Goal: Information Seeking & Learning: Check status

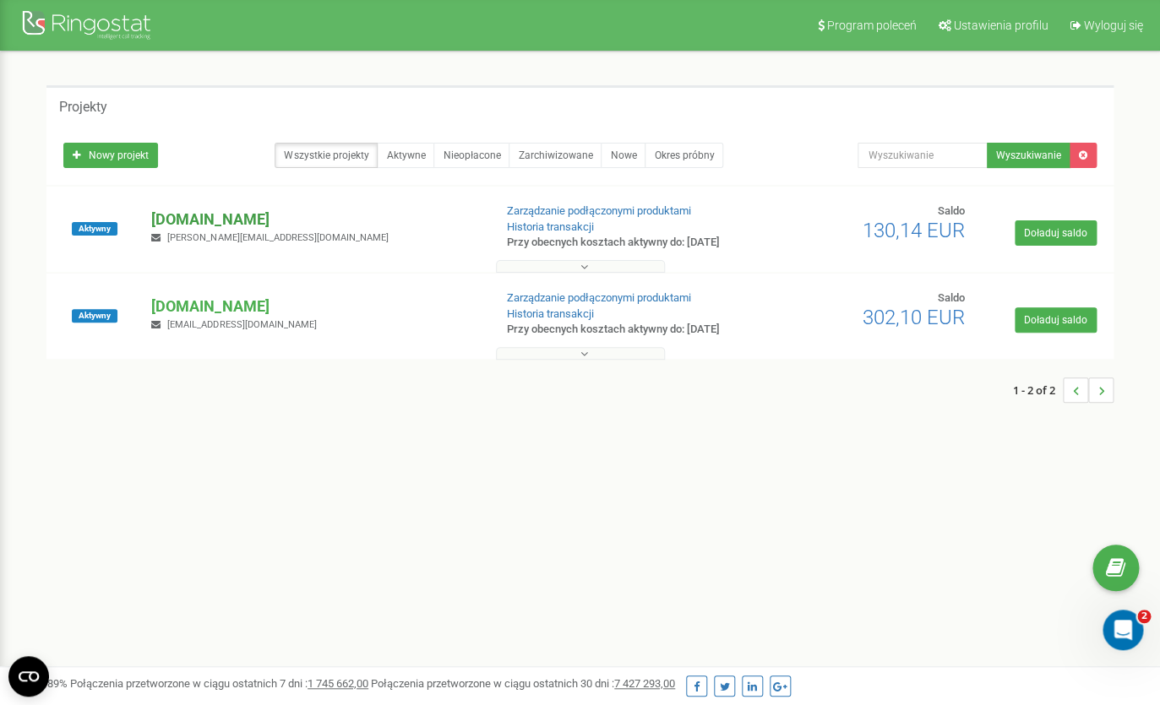
click at [217, 217] on p "[DOMAIN_NAME]" at bounding box center [315, 220] width 328 height 22
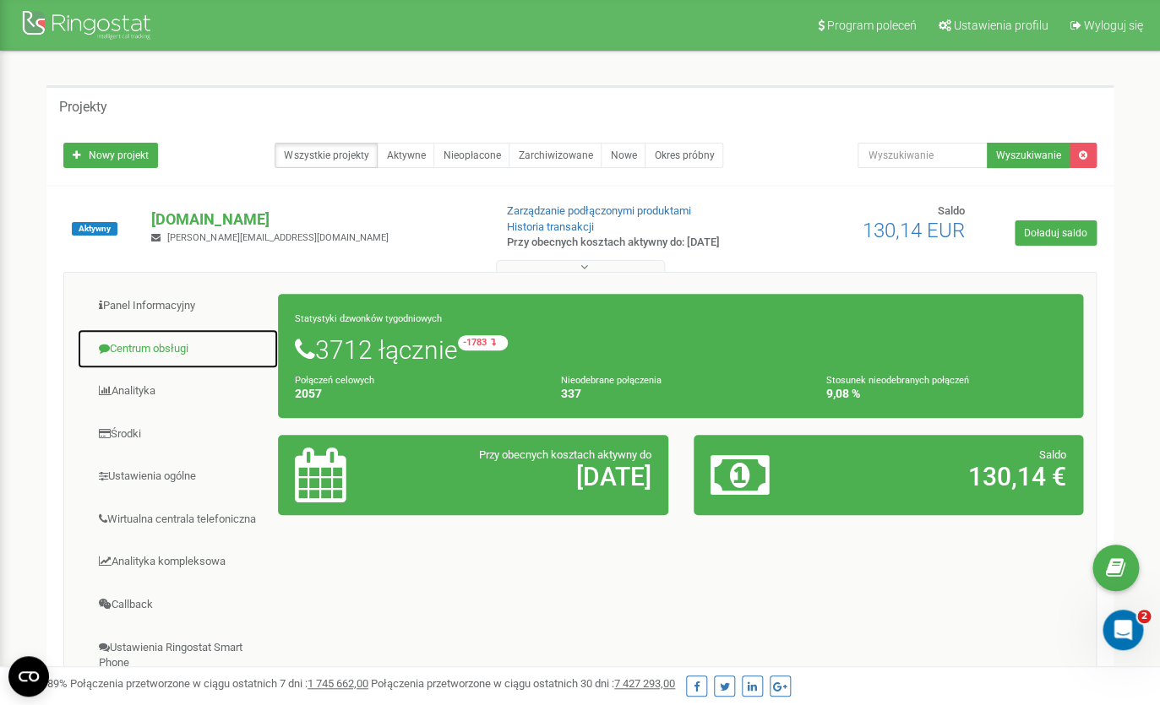
click at [128, 352] on link "Centrum obsługi" at bounding box center [178, 349] width 202 height 41
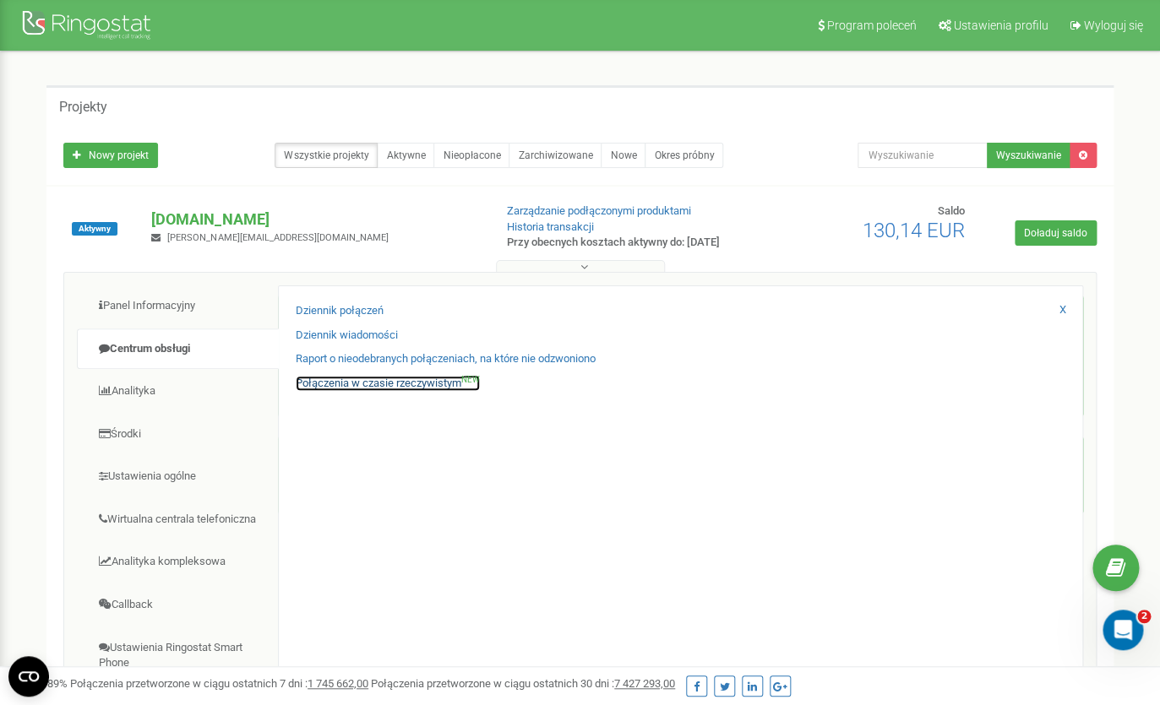
click at [337, 382] on link "Połączenia w czasie rzeczywistym NEW" at bounding box center [388, 384] width 184 height 16
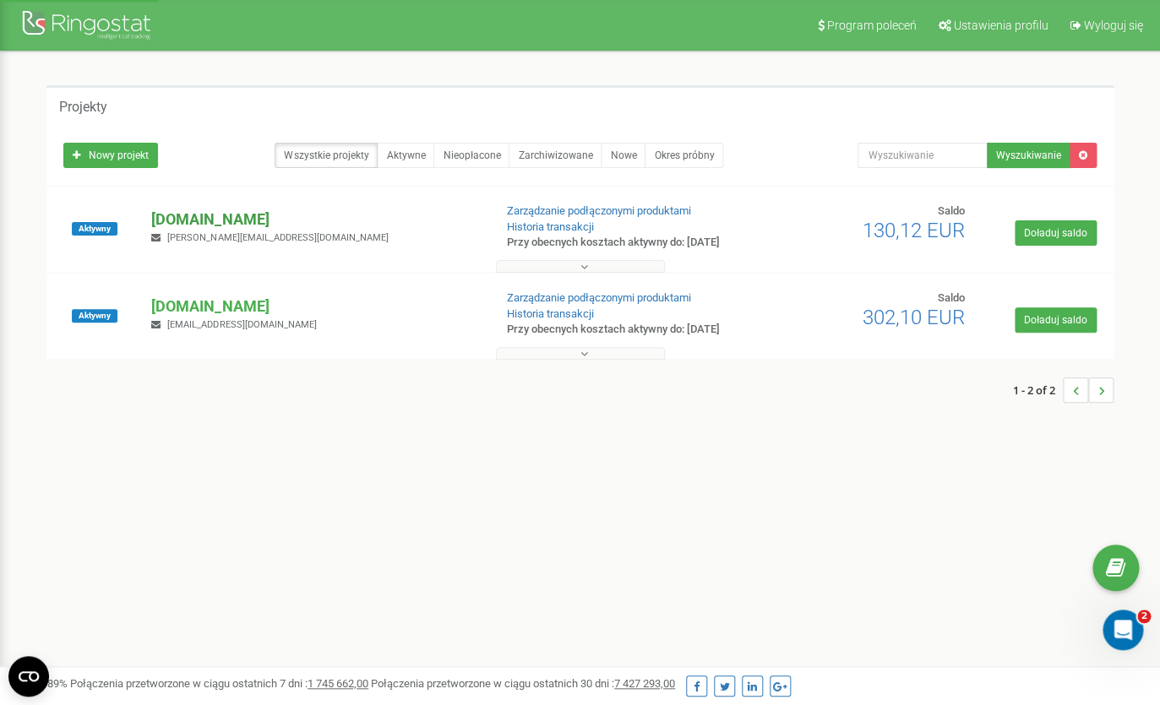
click at [210, 217] on p "[DOMAIN_NAME]" at bounding box center [315, 220] width 328 height 22
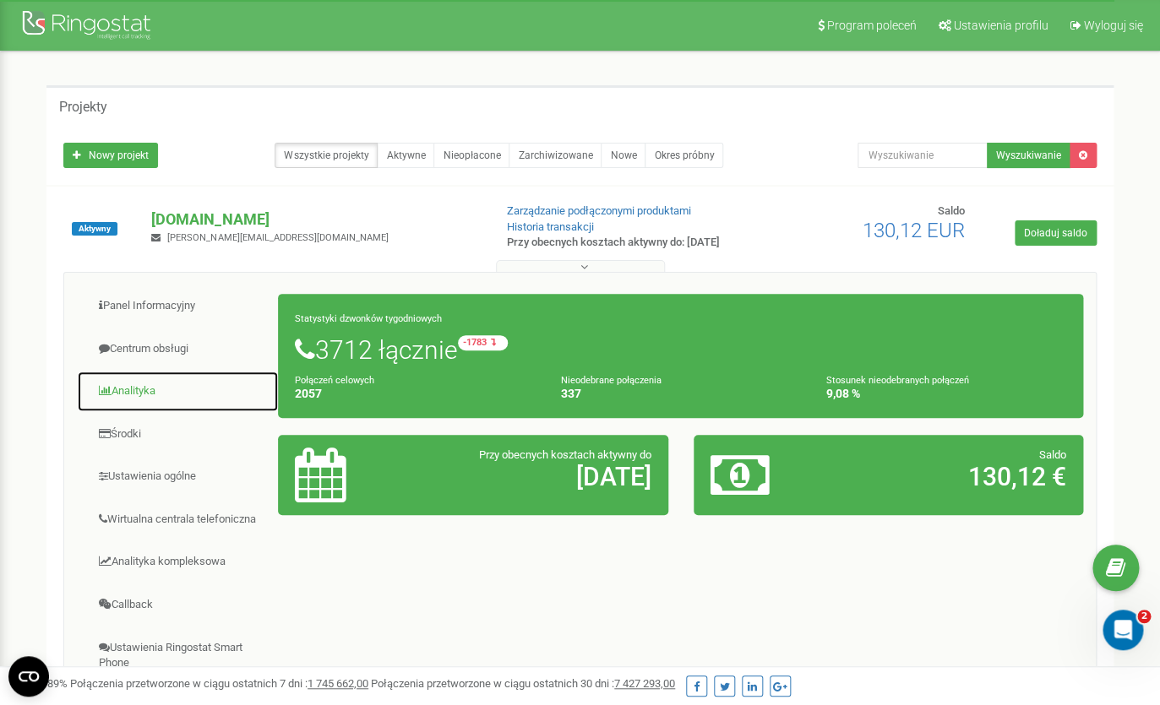
click at [132, 401] on link "Analityka" at bounding box center [178, 391] width 202 height 41
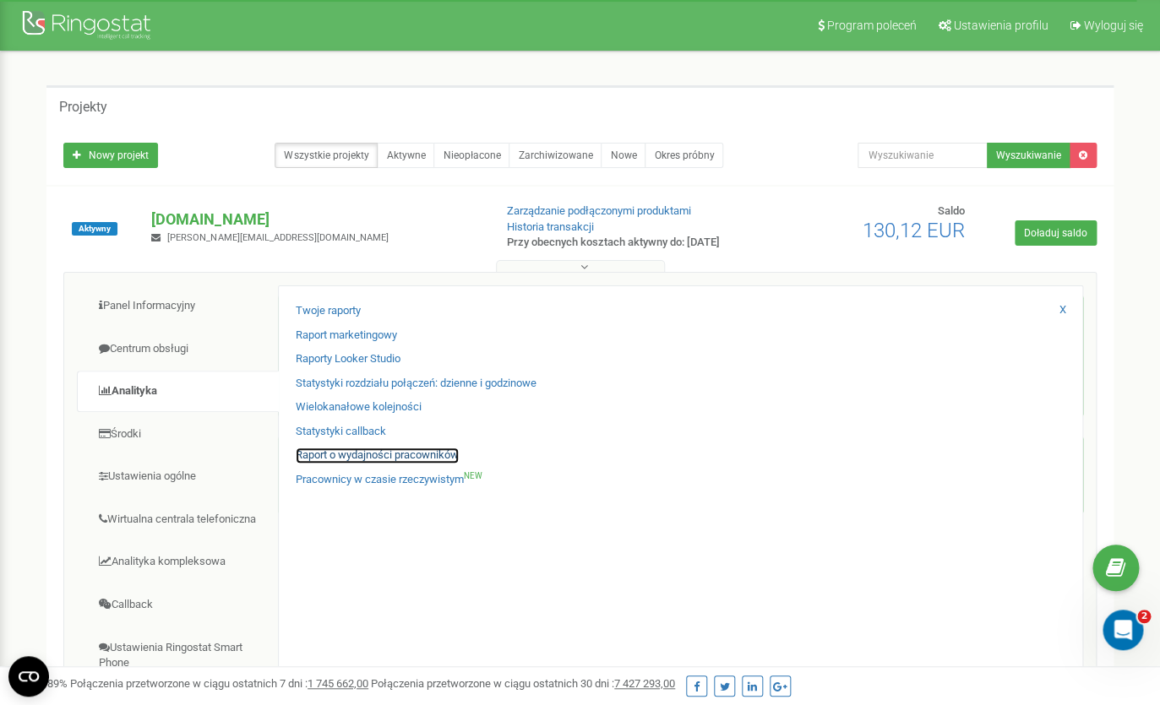
click at [349, 456] on link "Raport o wydajności pracowników" at bounding box center [377, 456] width 163 height 16
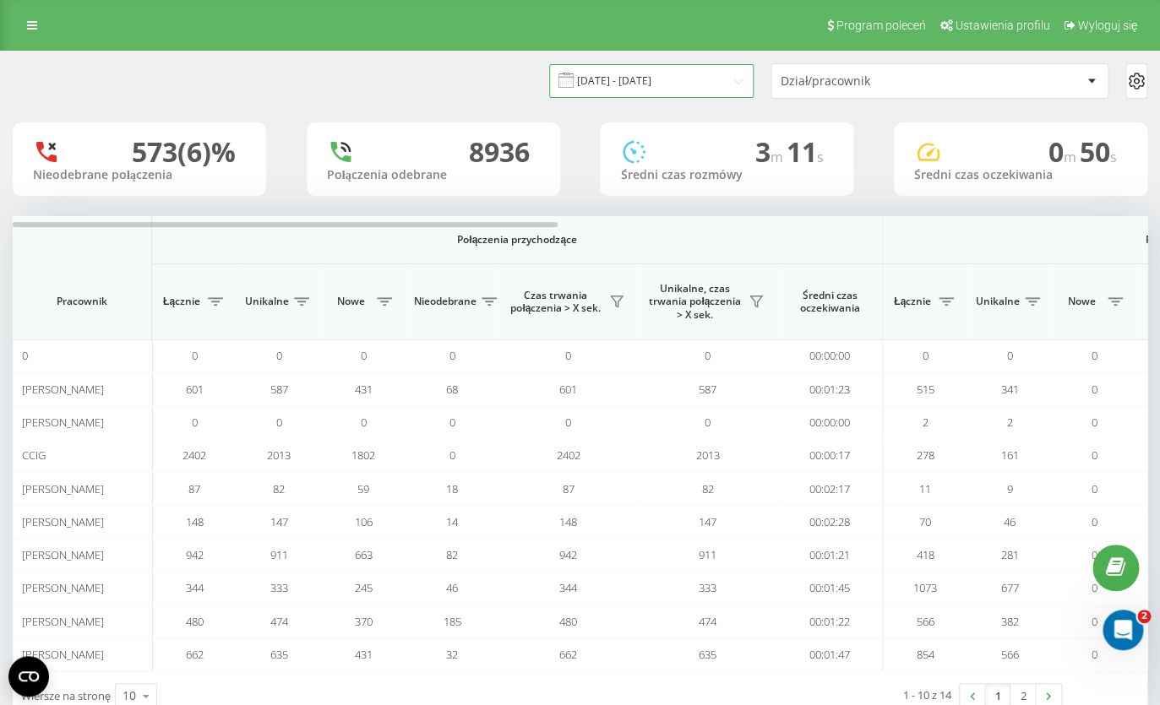
click at [692, 86] on input "[DATE] - [DATE]" at bounding box center [651, 80] width 204 height 33
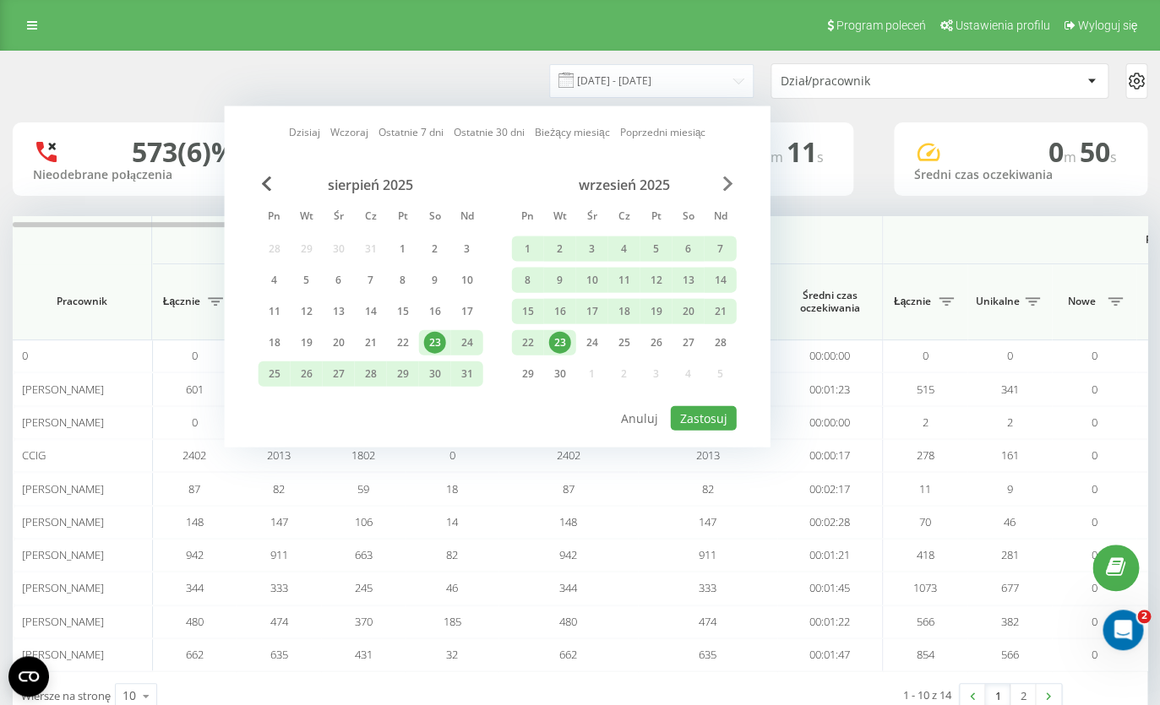
click at [725, 178] on span "Next Month" at bounding box center [728, 184] width 10 height 15
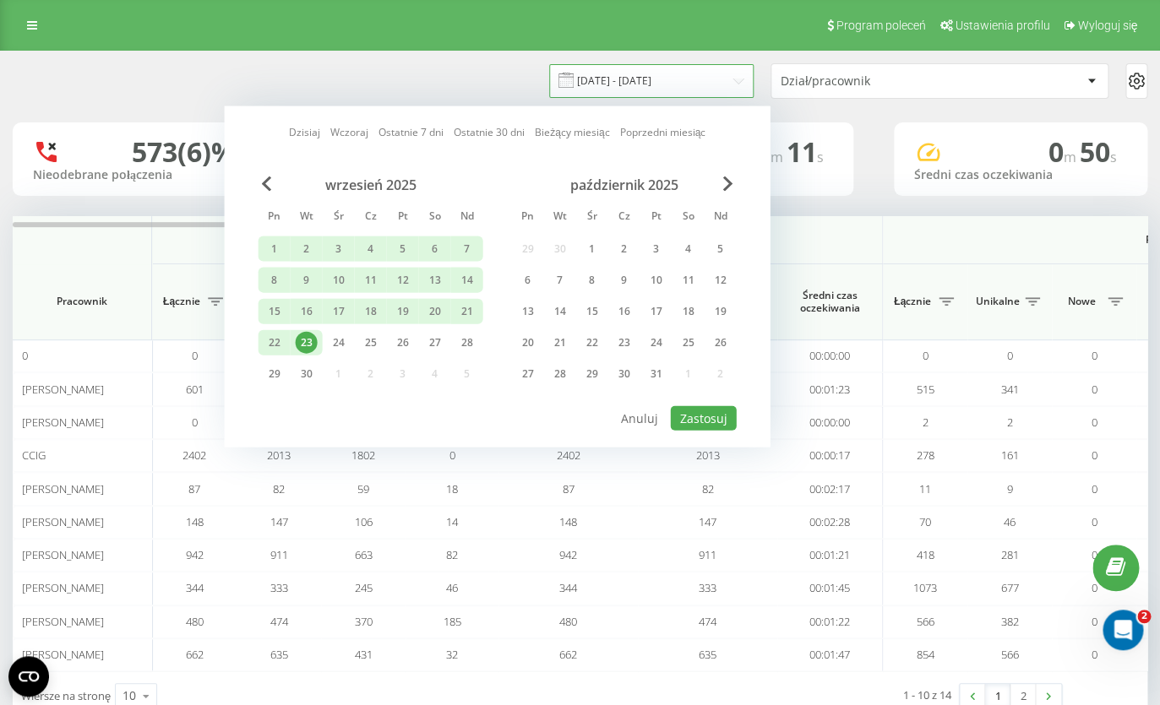
click at [595, 78] on input "23.08.2025 - 23.09.2025" at bounding box center [651, 80] width 204 height 33
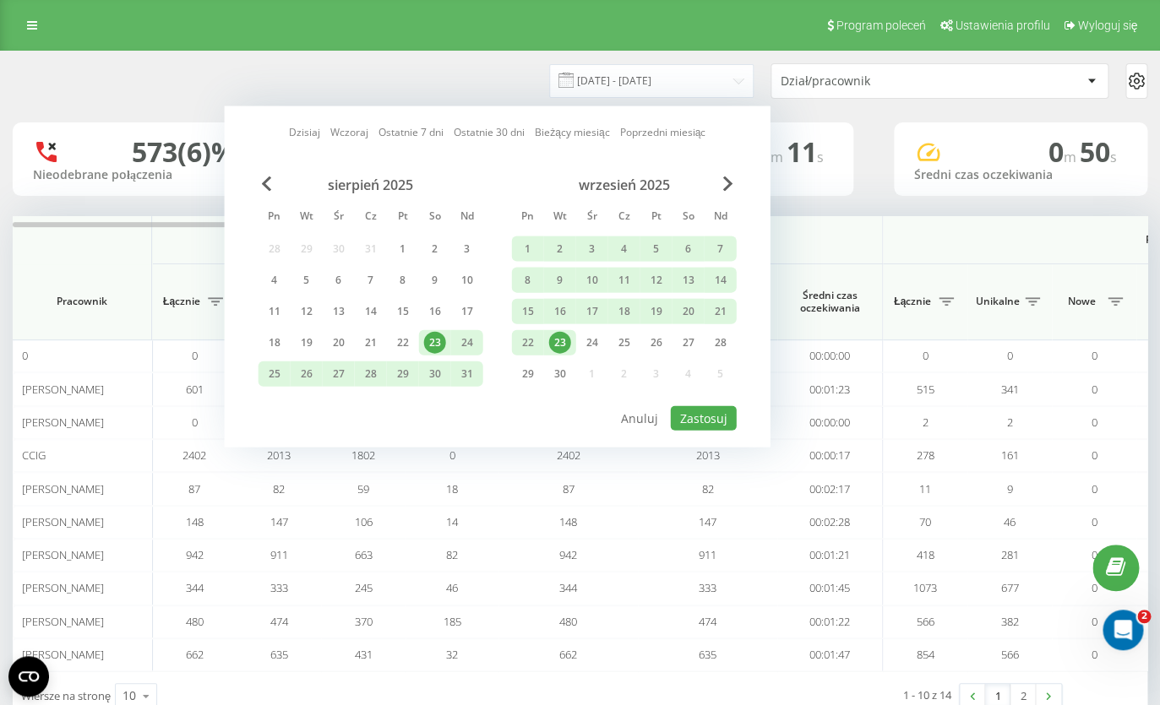
click at [560, 344] on div "23" at bounding box center [560, 343] width 22 height 22
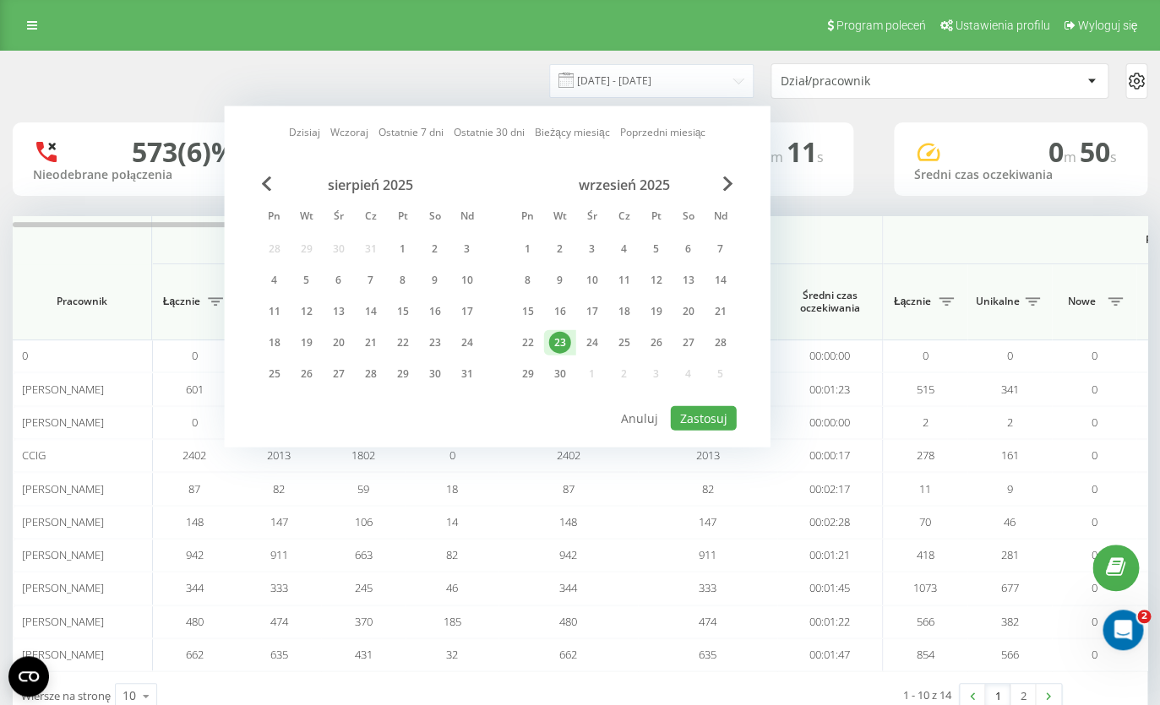
click at [560, 344] on div "23" at bounding box center [560, 343] width 22 height 22
click at [707, 421] on button "Zastosuj" at bounding box center [704, 418] width 66 height 24
type input "23.09.2025 - 23.09.2025"
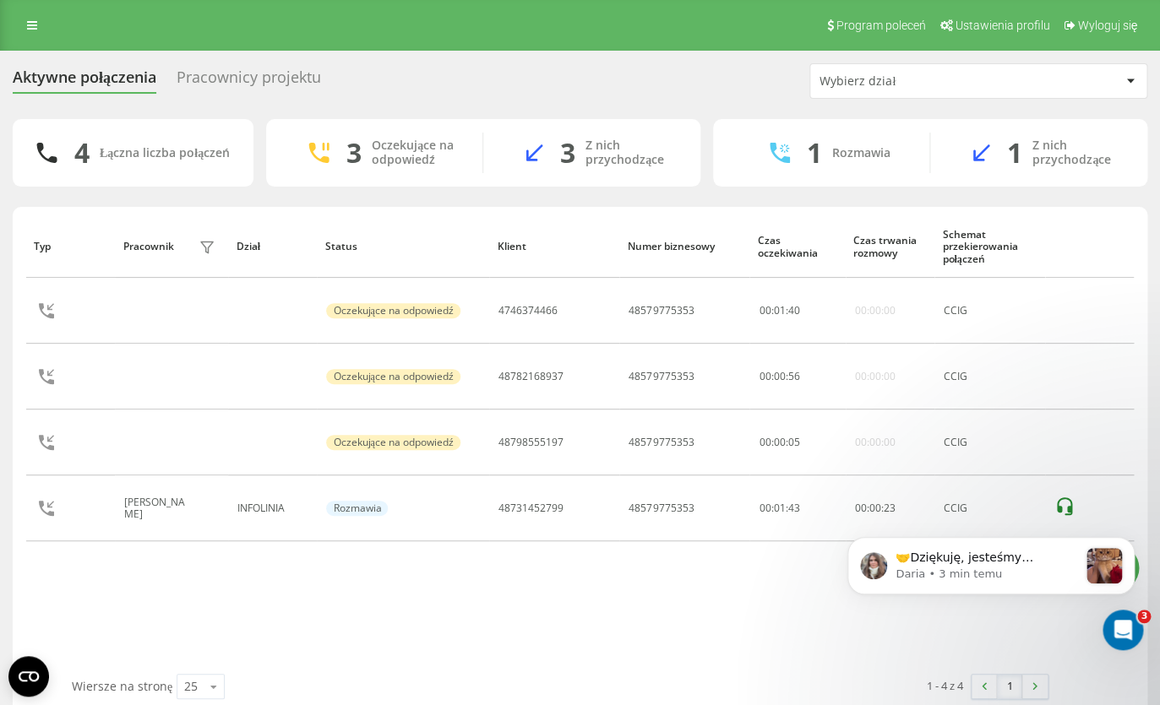
click at [208, 546] on table "Typ Pracownik filtra Dział Status Klient Numer biznesowy Czas oczekiwania Czas …" at bounding box center [579, 382] width 1107 height 334
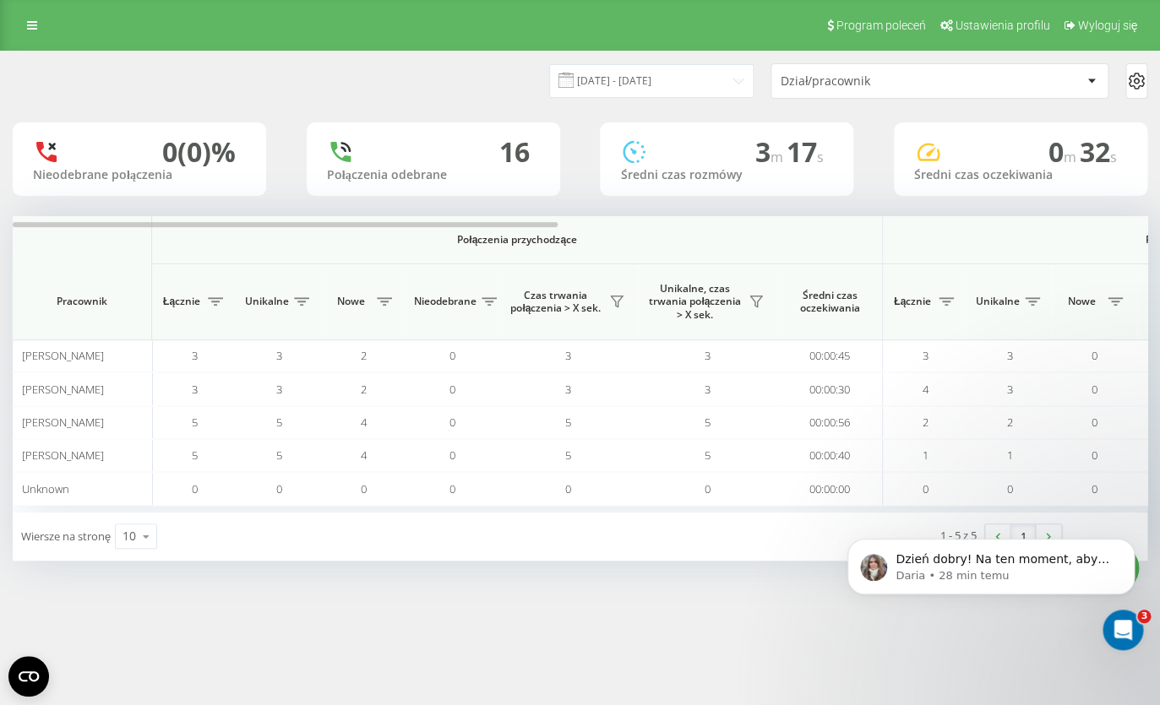
click at [373, 524] on div "Wiersze na stronę 10 10 25 50 100" at bounding box center [297, 536] width 568 height 49
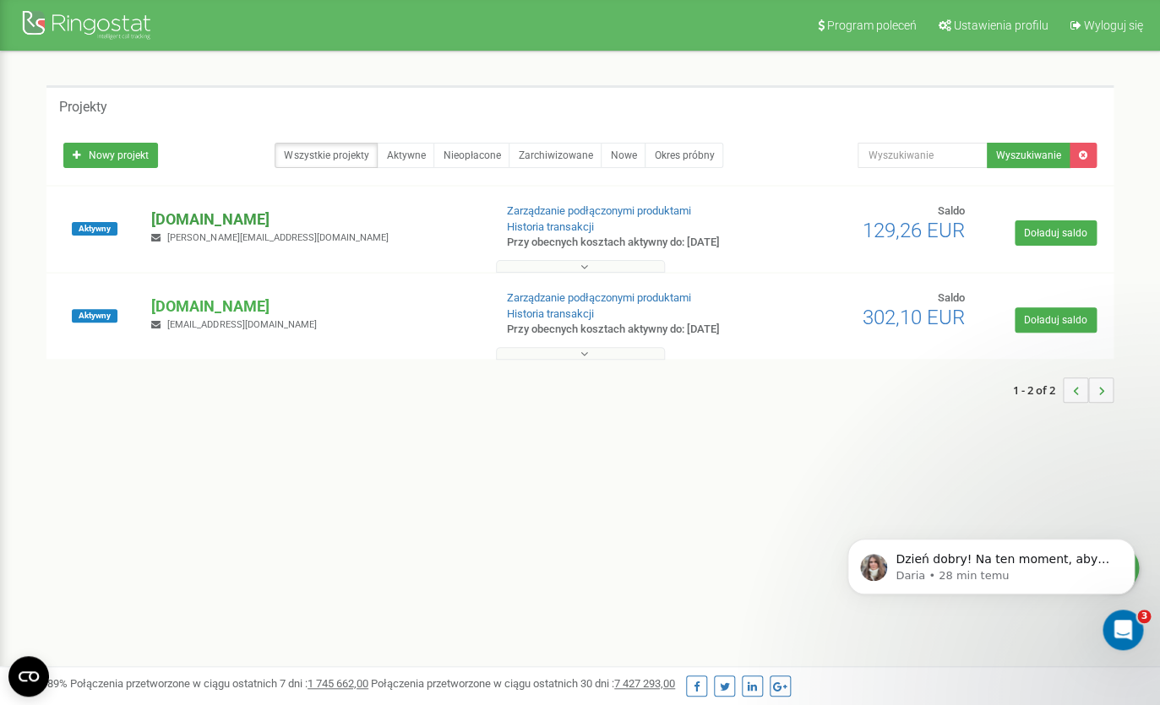
click at [215, 220] on p "[DOMAIN_NAME]" at bounding box center [315, 220] width 328 height 22
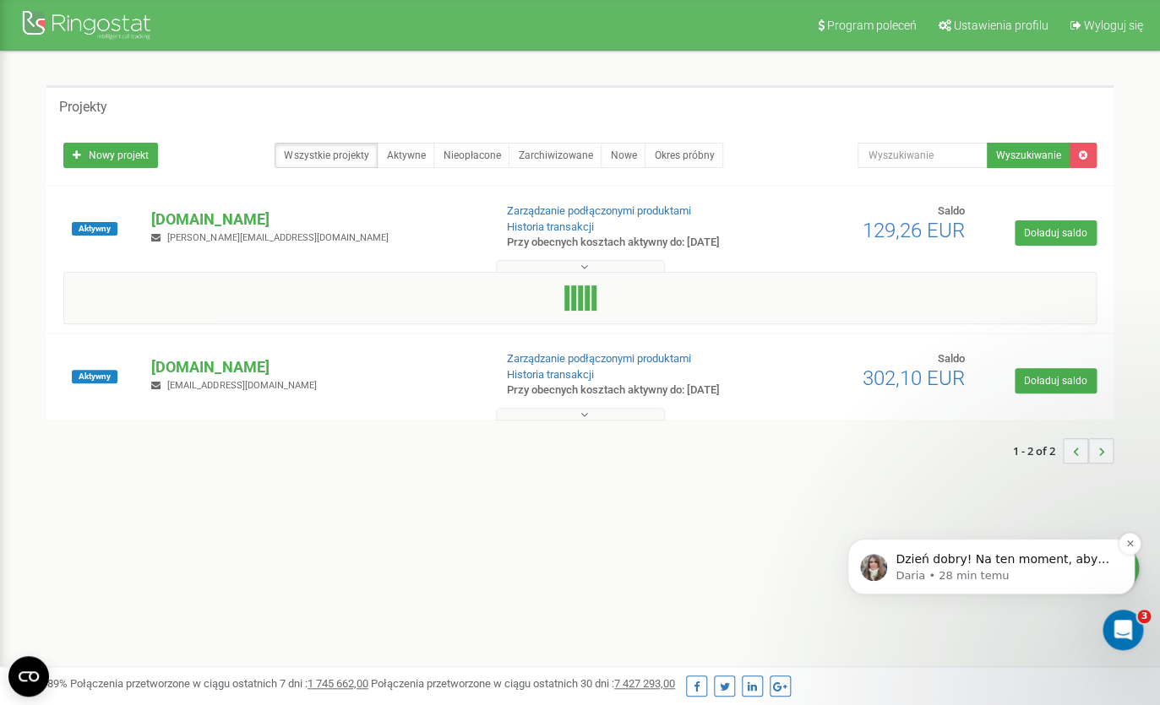
click at [931, 572] on p "Daria • 28 min temu" at bounding box center [1004, 575] width 218 height 15
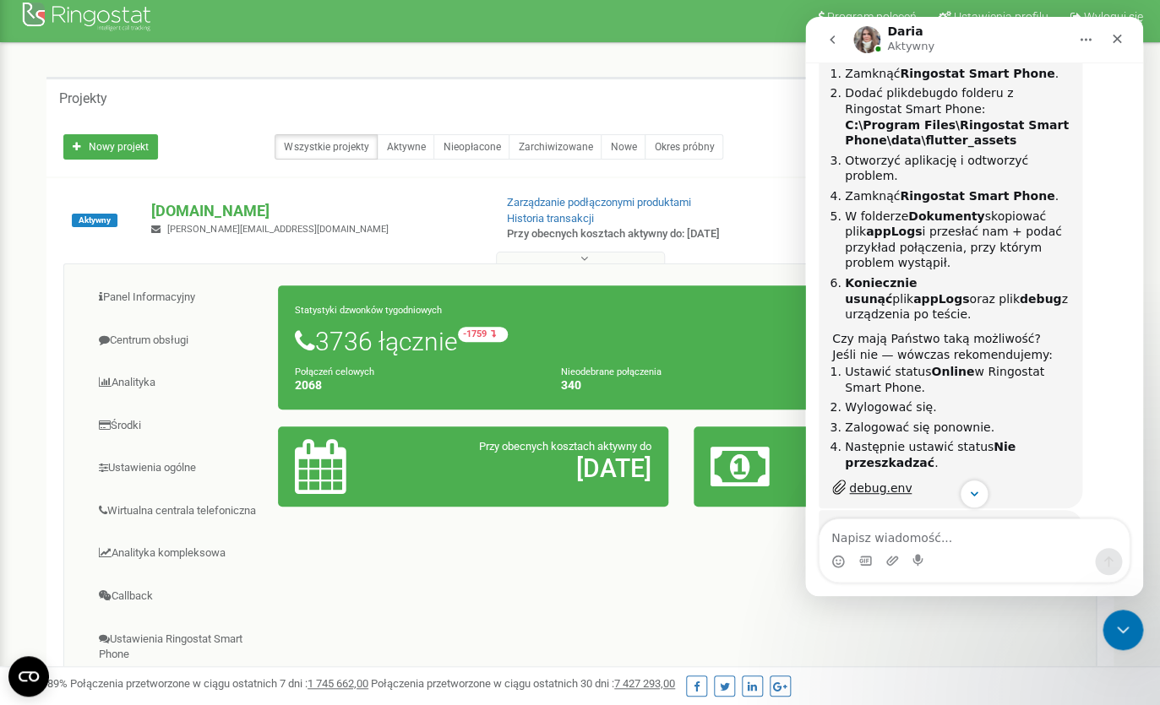
scroll to position [8428, 0]
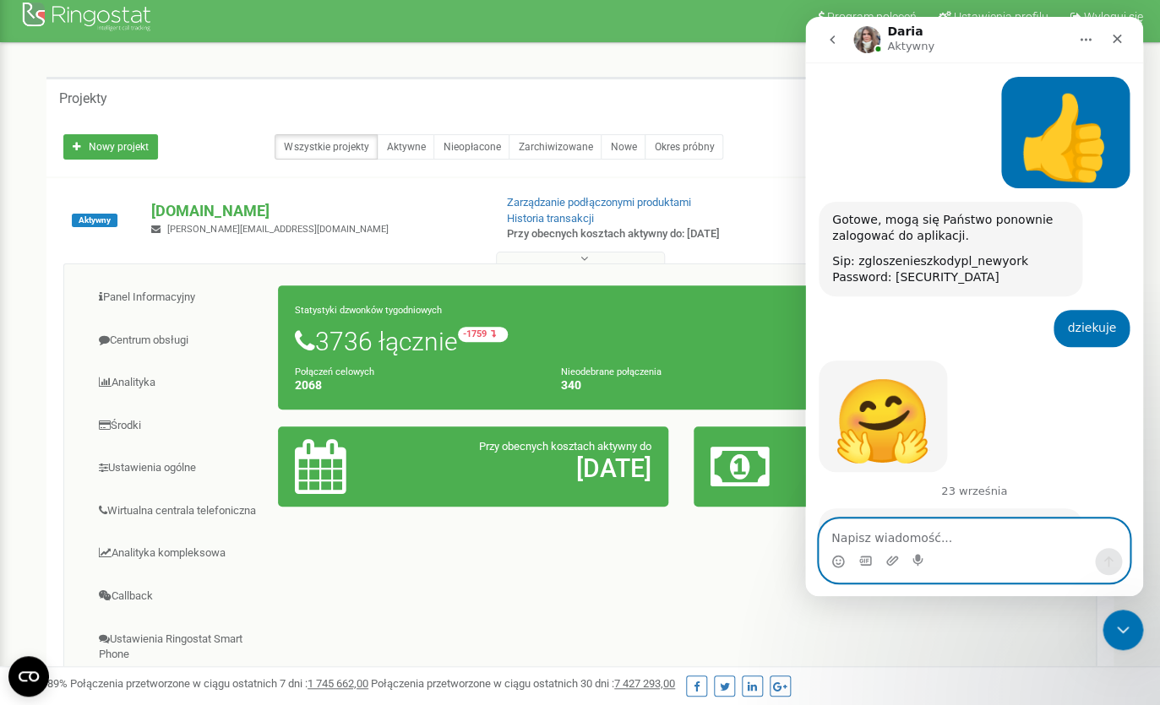
click at [954, 546] on textarea "Napisz wiadomość..." at bounding box center [973, 533] width 309 height 29
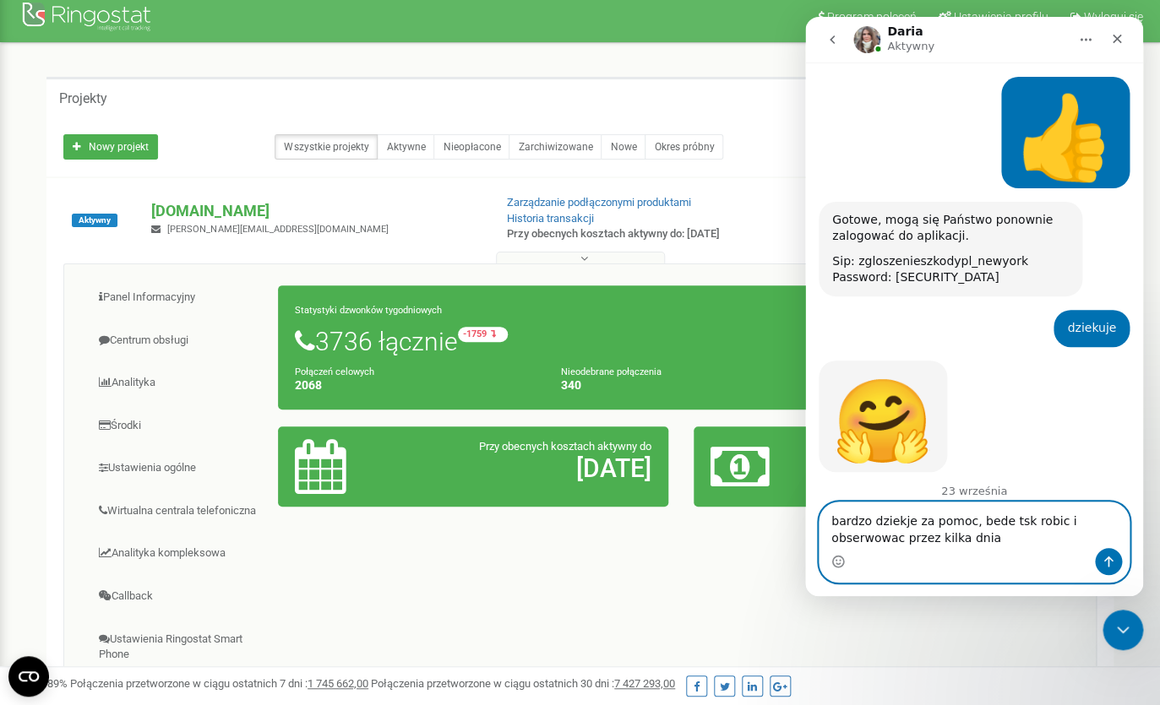
type textarea "bardzo dziekje za pomoc, bede tsk robic i obserwowac przez kilka dnia"
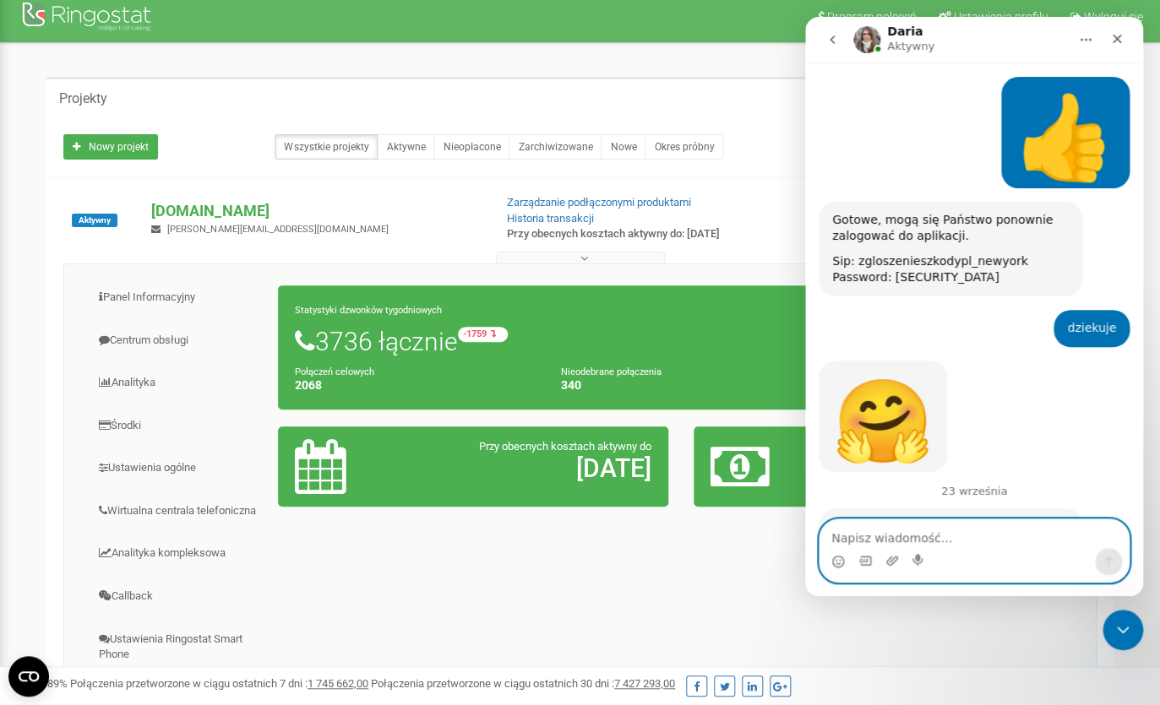
scroll to position [8495, 0]
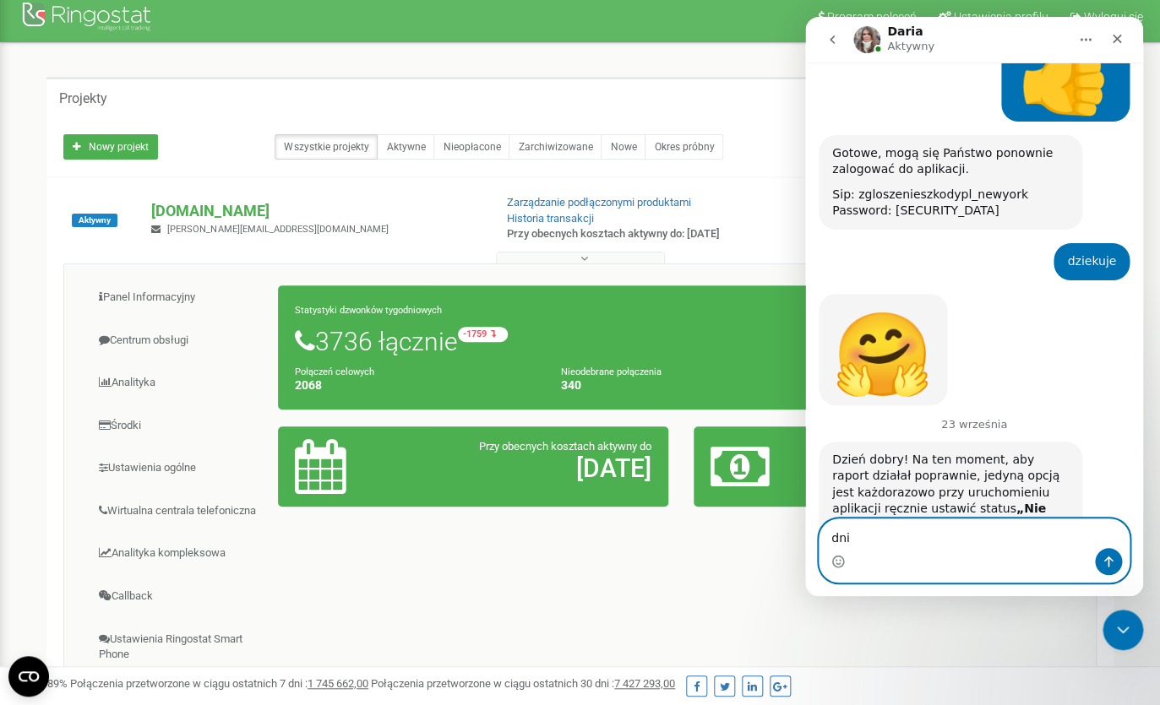
type textarea "dni*"
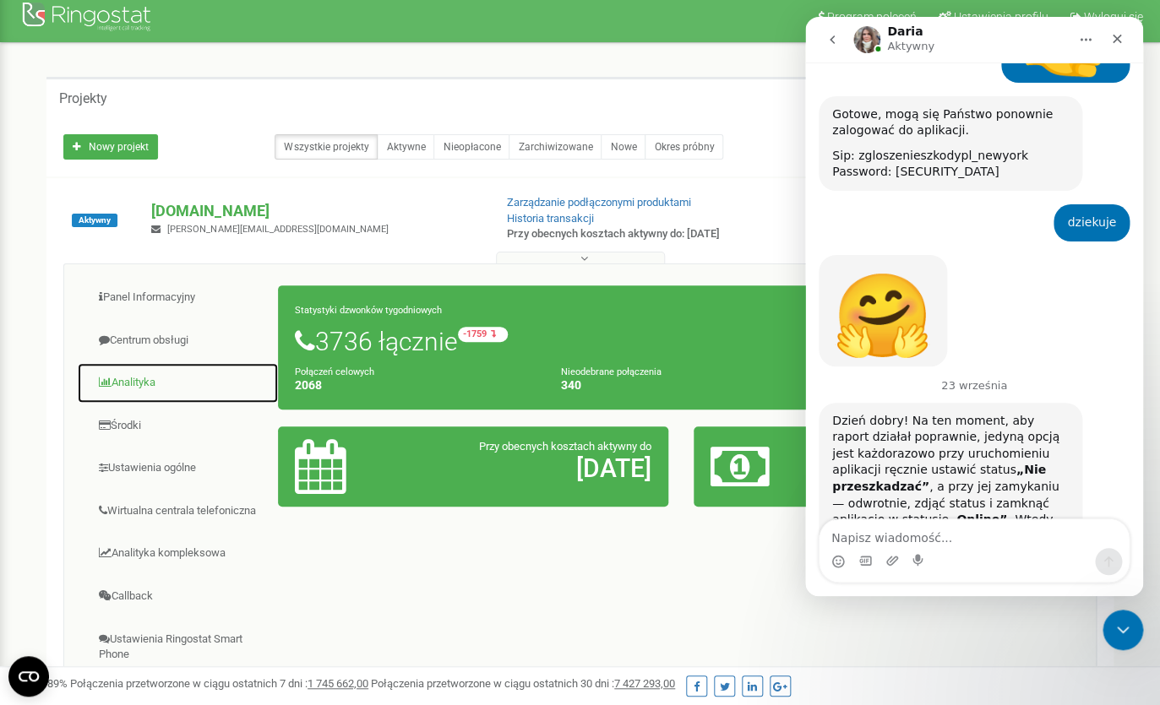
click at [139, 382] on link "Analityka" at bounding box center [178, 382] width 202 height 41
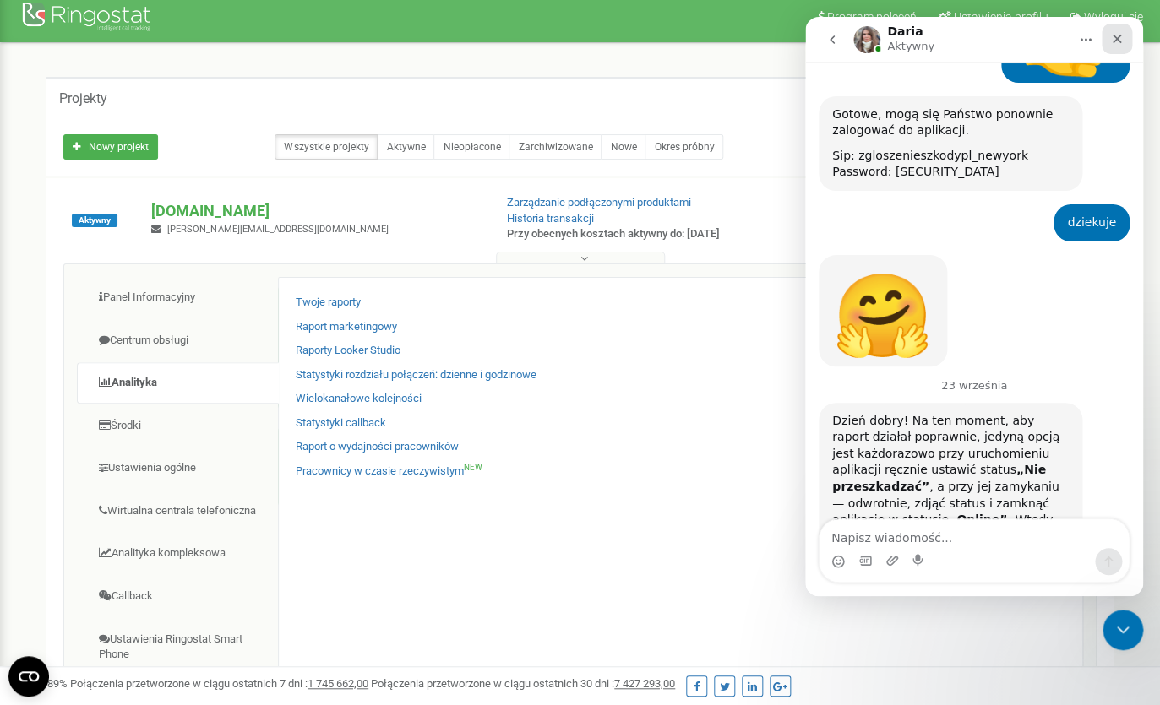
click at [1115, 39] on icon "Zamknij" at bounding box center [1117, 39] width 14 height 14
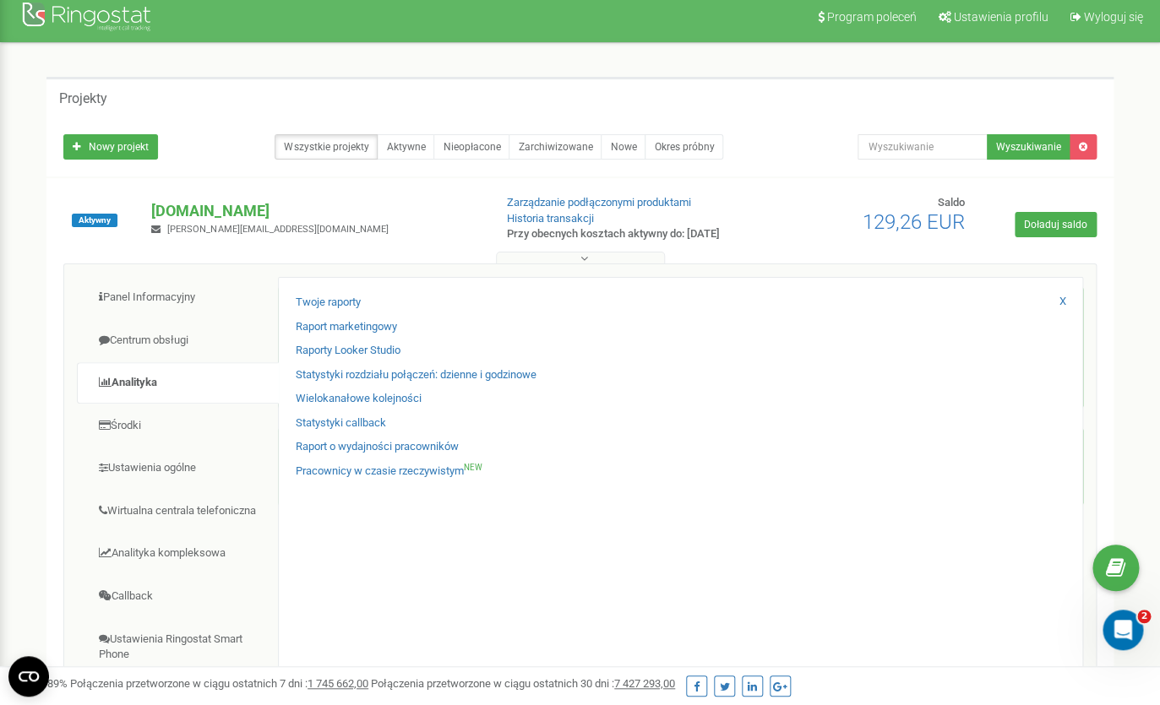
scroll to position [0, 0]
click at [367, 449] on link "Raport o wydajności pracowników" at bounding box center [377, 447] width 163 height 16
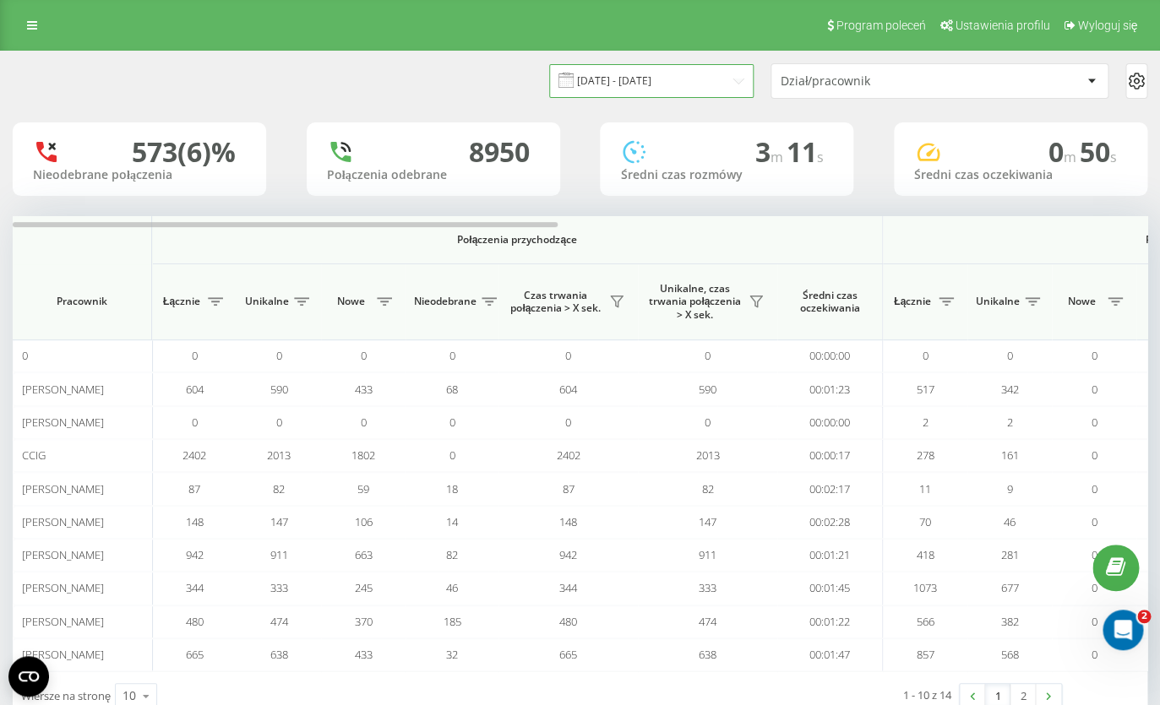
click at [627, 80] on input "23.08.2025 - 23.09.2025" at bounding box center [651, 80] width 204 height 33
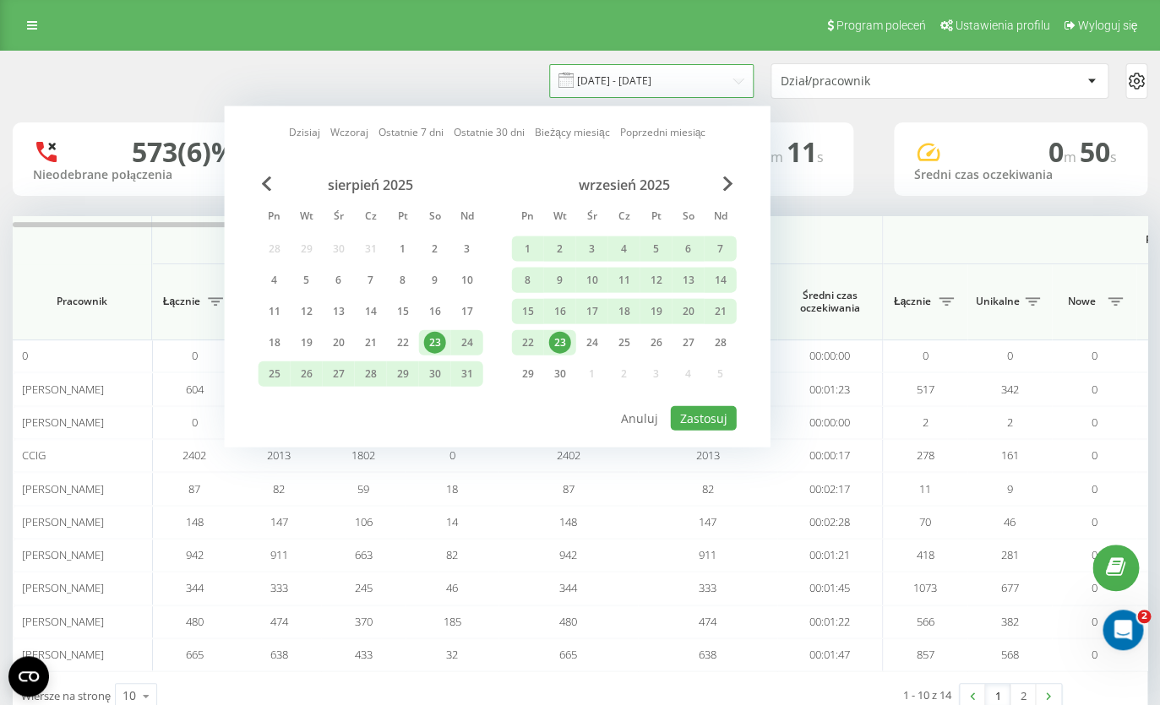
click at [600, 79] on input "23.08.2025 - 23.09.2025" at bounding box center [651, 80] width 204 height 33
click at [560, 347] on div "23" at bounding box center [560, 343] width 22 height 22
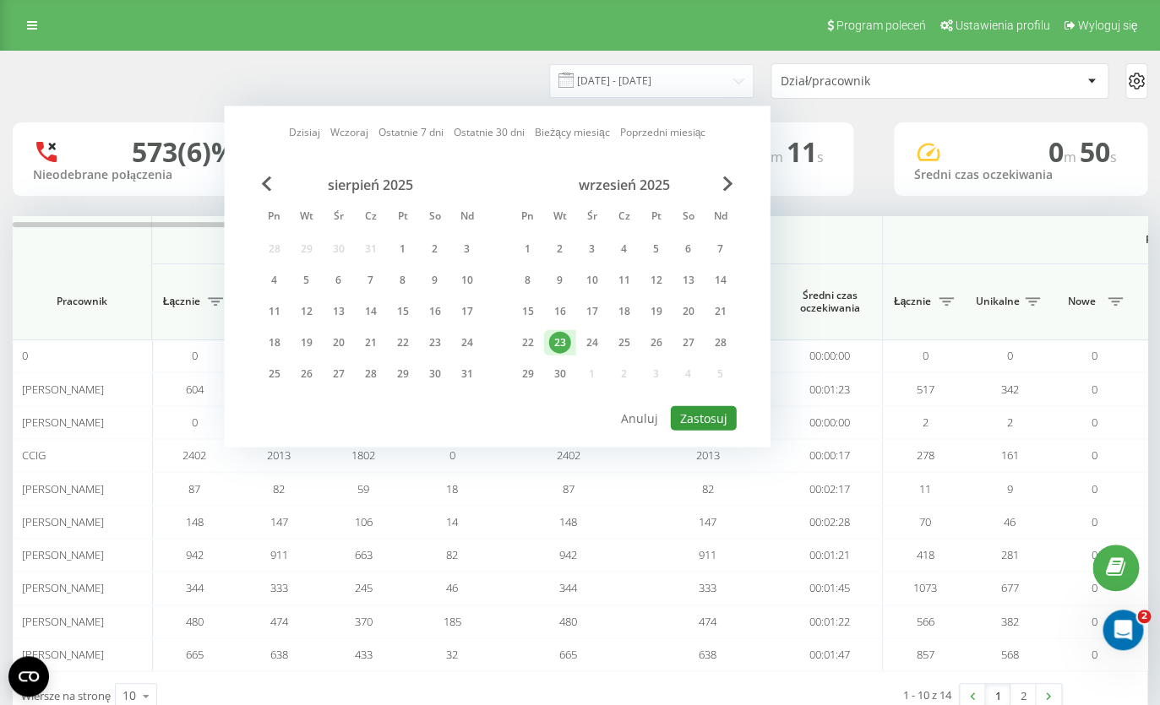
click at [709, 422] on button "Zastosuj" at bounding box center [704, 418] width 66 height 24
type input "[DATE] - [DATE]"
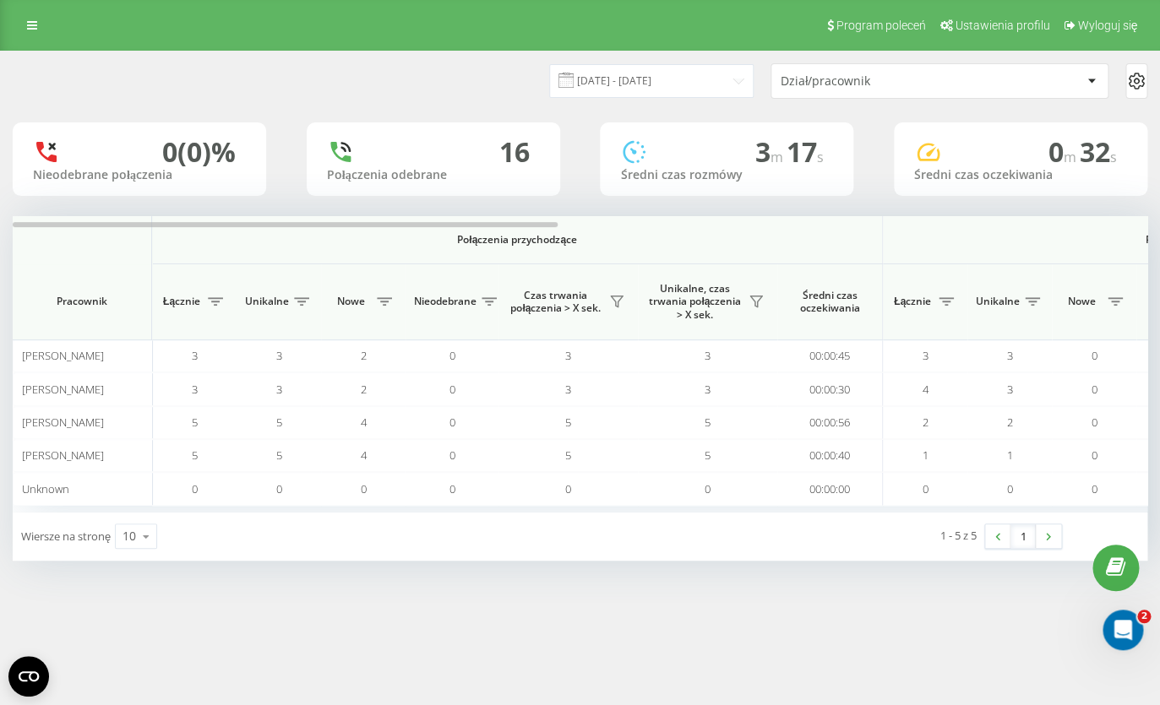
click at [653, 275] on th "Unikalne, czas trwania połączenia > X sek." at bounding box center [707, 302] width 139 height 76
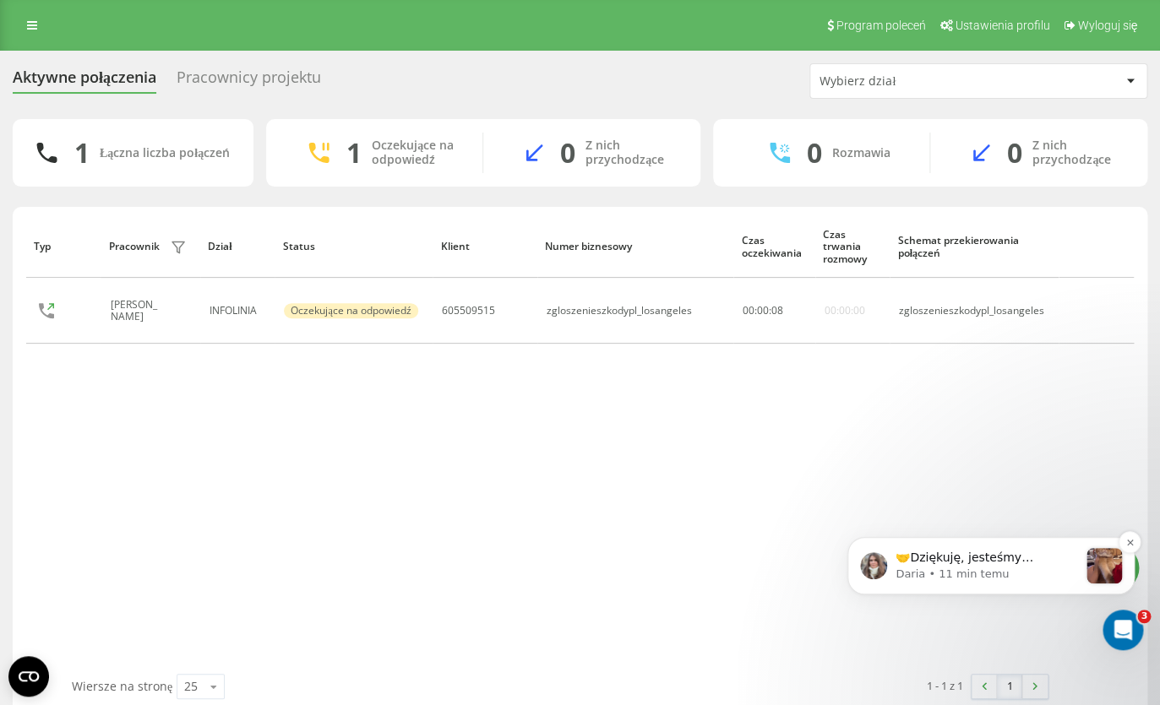
click at [1002, 556] on p "🤝Dziękuję, jesteśmy umówieni. Jeśli pojawią się pytania i będzie potrzebna nasz…" at bounding box center [986, 558] width 182 height 17
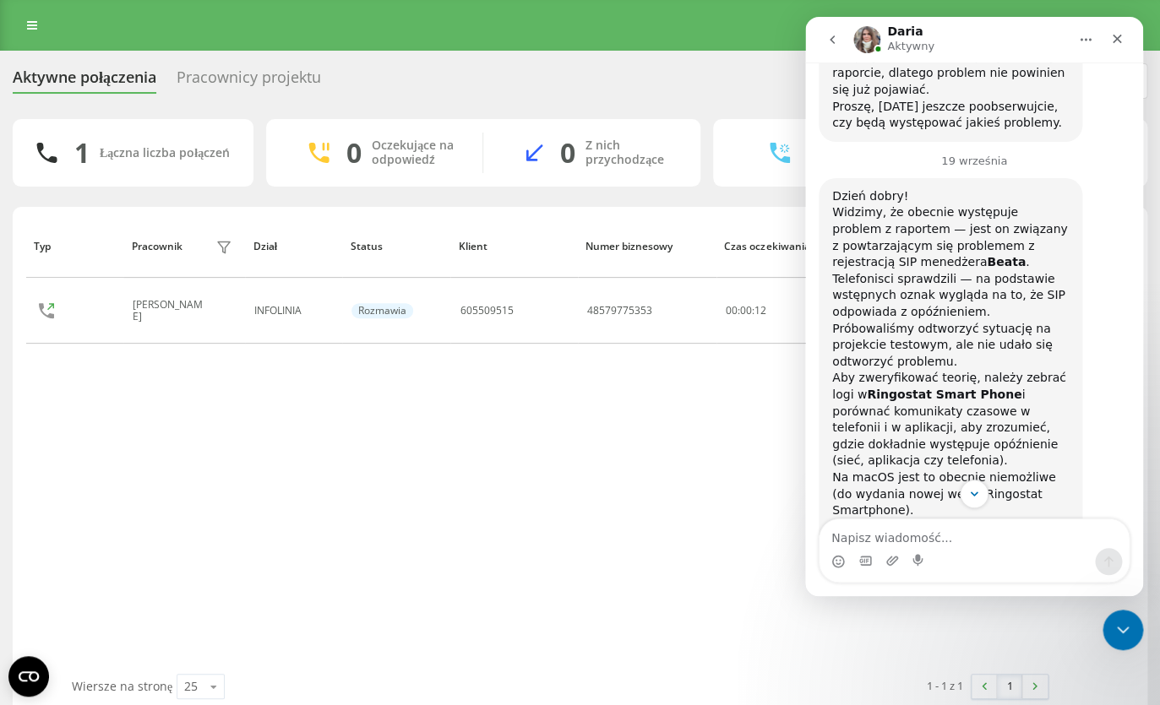
scroll to position [7153, 0]
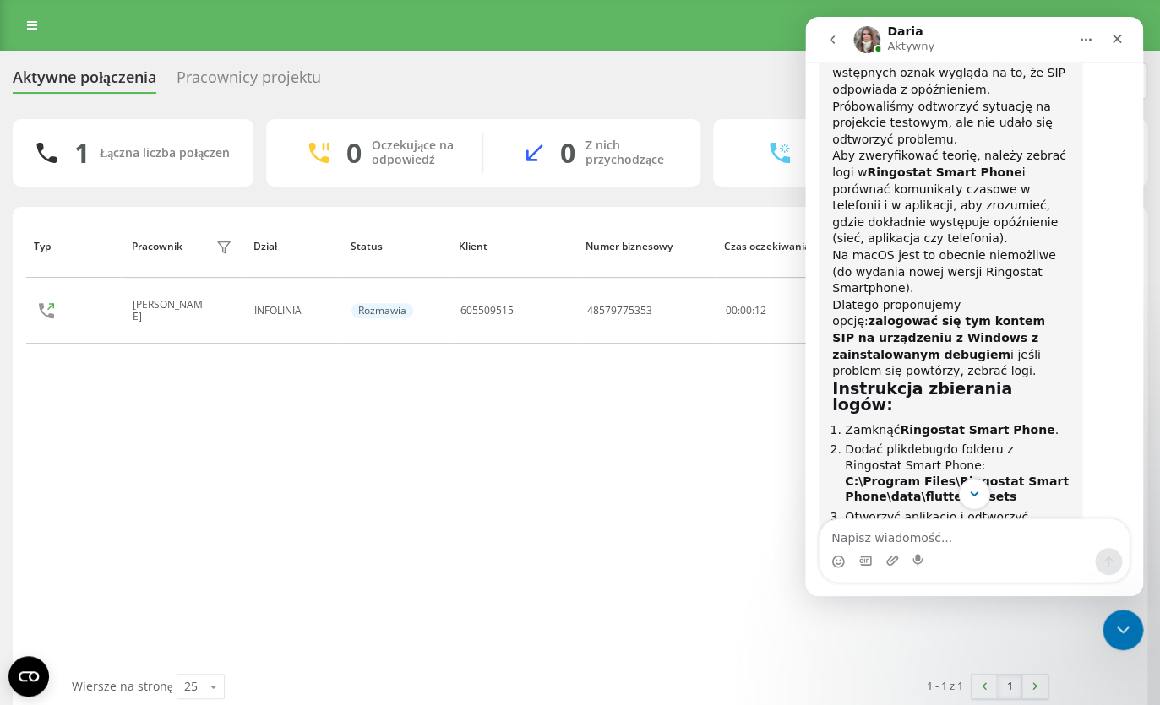
click at [967, 498] on icon "Scroll to bottom" at bounding box center [973, 493] width 15 height 15
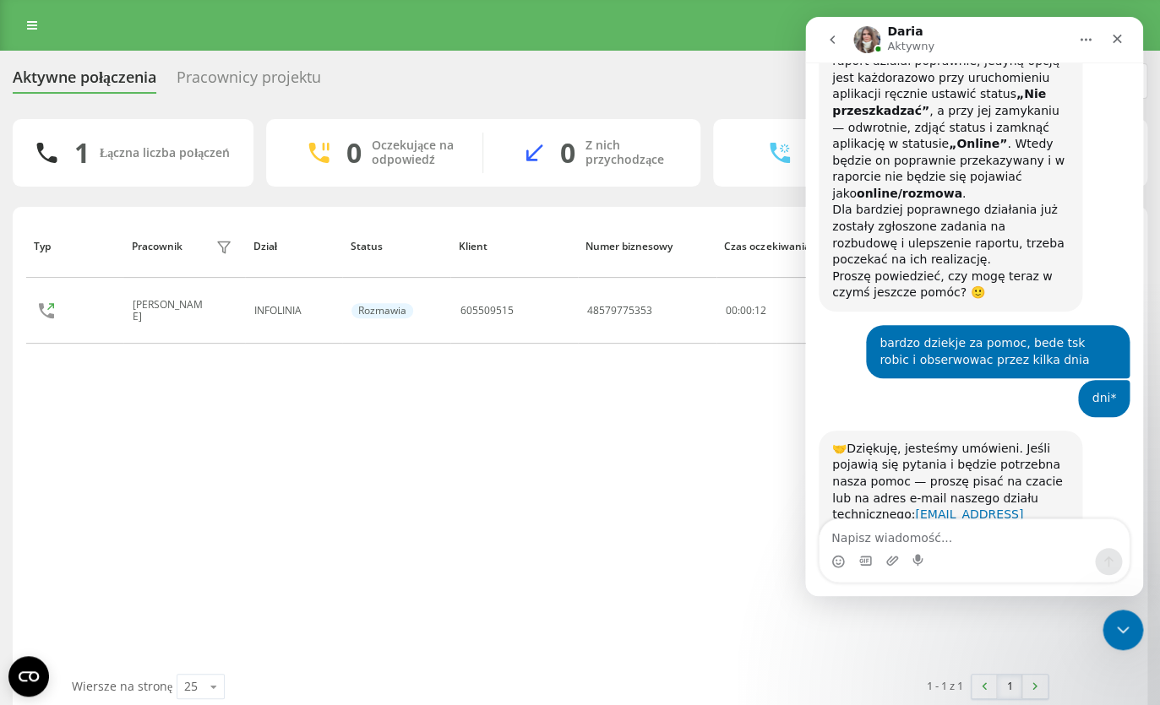
scroll to position [8909, 0]
click at [655, 476] on div "Typ Pracownik filtra Dział Status Klient Numer biznesowy Czas oczekiwania Czas …" at bounding box center [579, 444] width 1107 height 459
click at [576, 416] on div "Typ Pracownik filtra Dział Status Klient Numer biznesowy Czas oczekiwania Czas …" at bounding box center [579, 444] width 1107 height 459
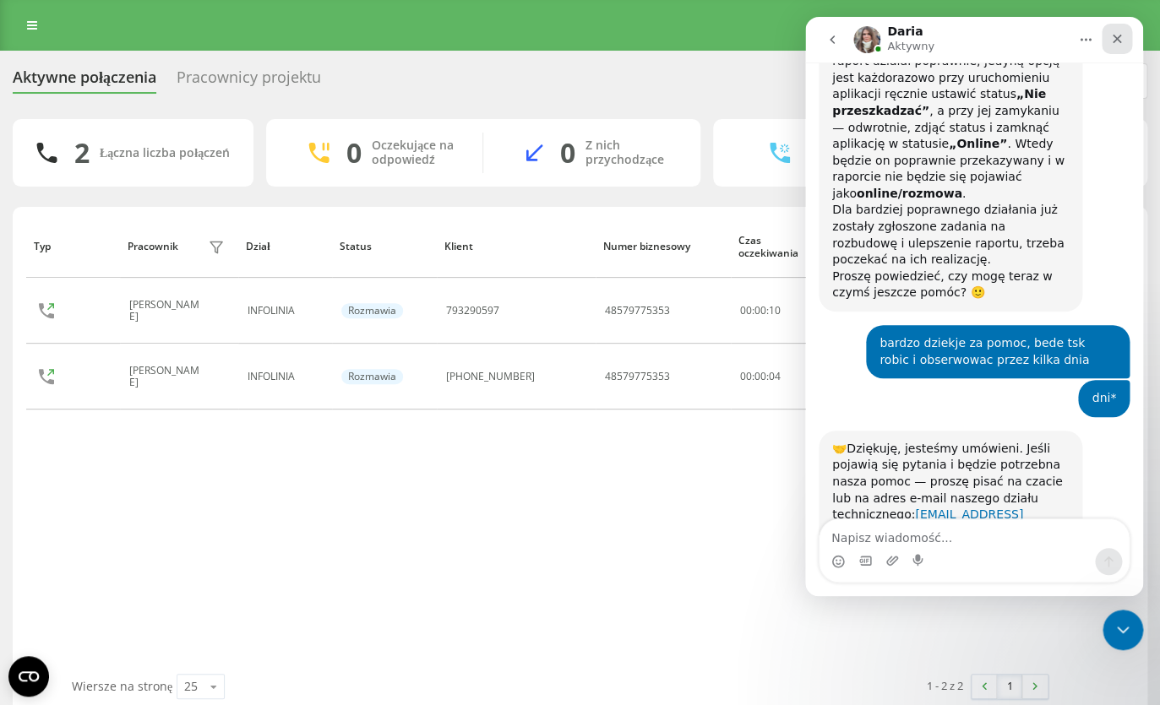
click at [1113, 42] on icon "Zamknij" at bounding box center [1116, 39] width 9 height 9
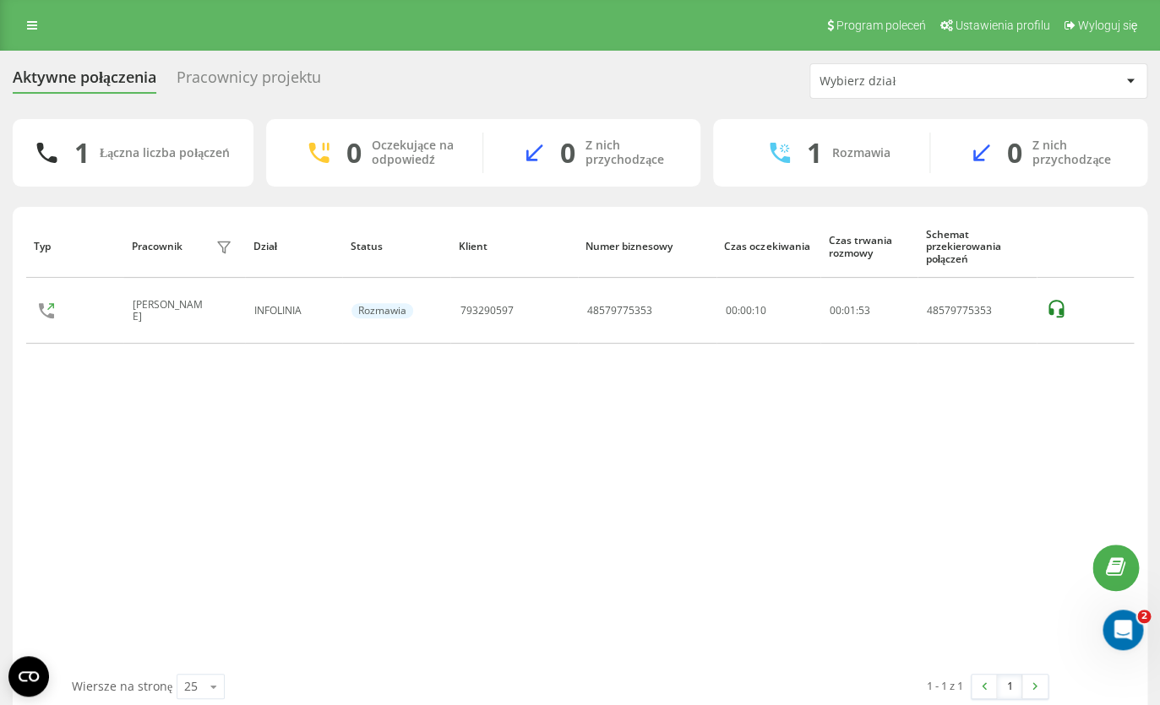
click at [323, 531] on div "Typ Pracownik filtra Dział Status Klient Numer biznesowy Czas oczekiwania Czas …" at bounding box center [579, 444] width 1107 height 459
click at [553, 439] on div "Typ Pracownik filtra Dział Status Klient Numer biznesowy Czas oczekiwania Czas …" at bounding box center [579, 444] width 1107 height 459
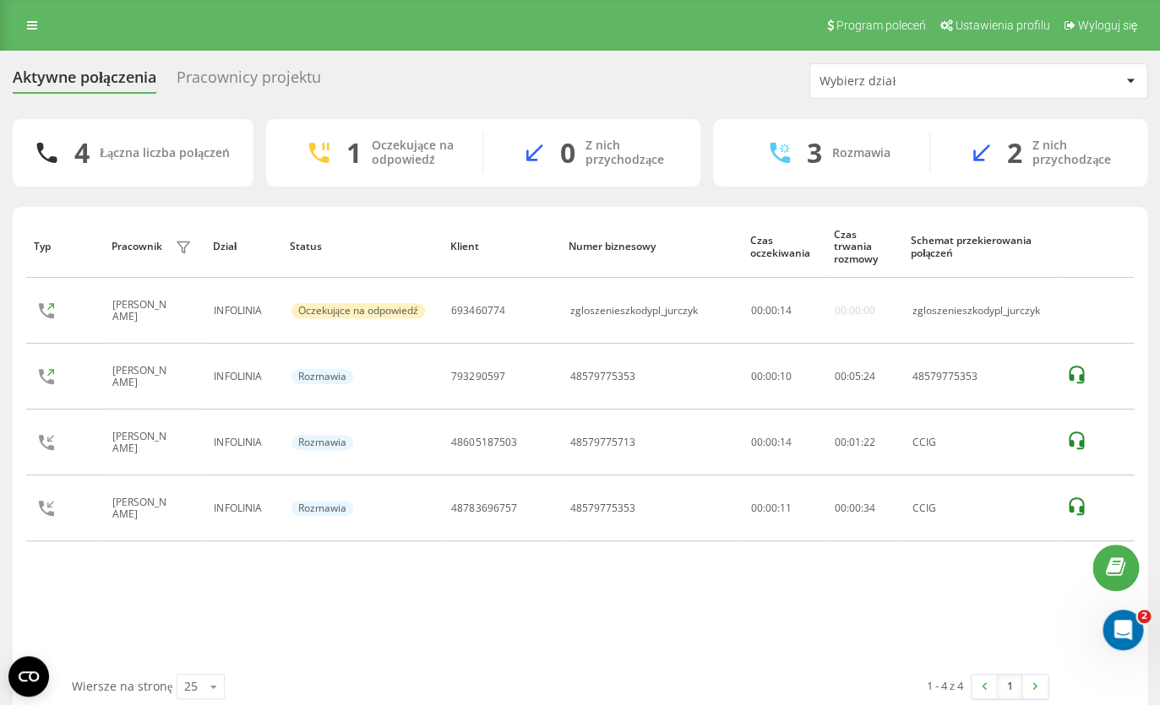
click at [364, 562] on div "Typ Pracownik filtra Dział Status Klient Numer biznesowy Czas oczekiwania Czas …" at bounding box center [579, 444] width 1107 height 459
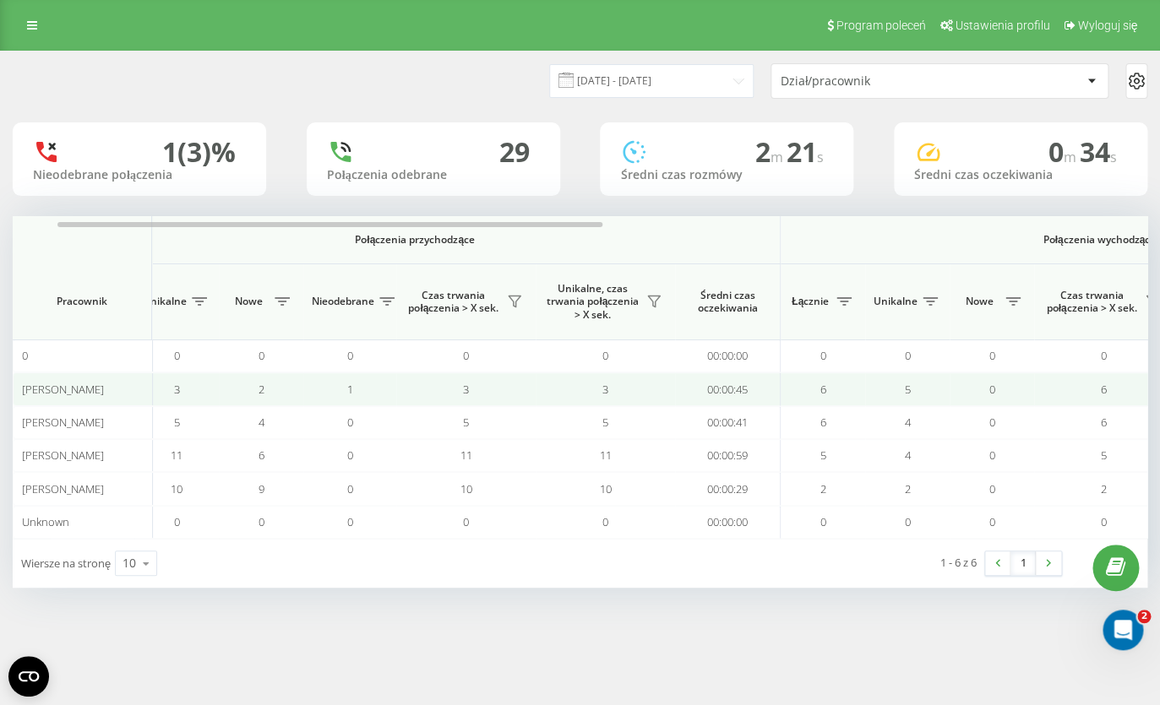
scroll to position [0, 92]
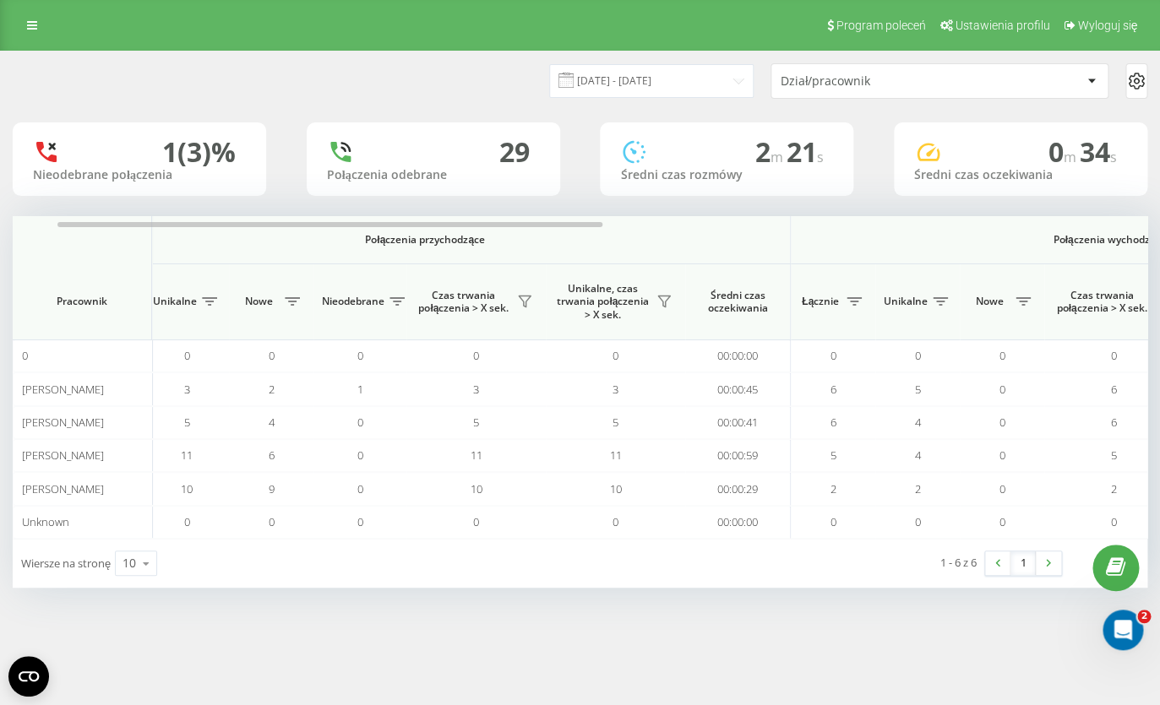
click at [405, 80] on div "23.09.2025 - 23.09.2025 Dział/pracownik" at bounding box center [580, 80] width 1134 height 35
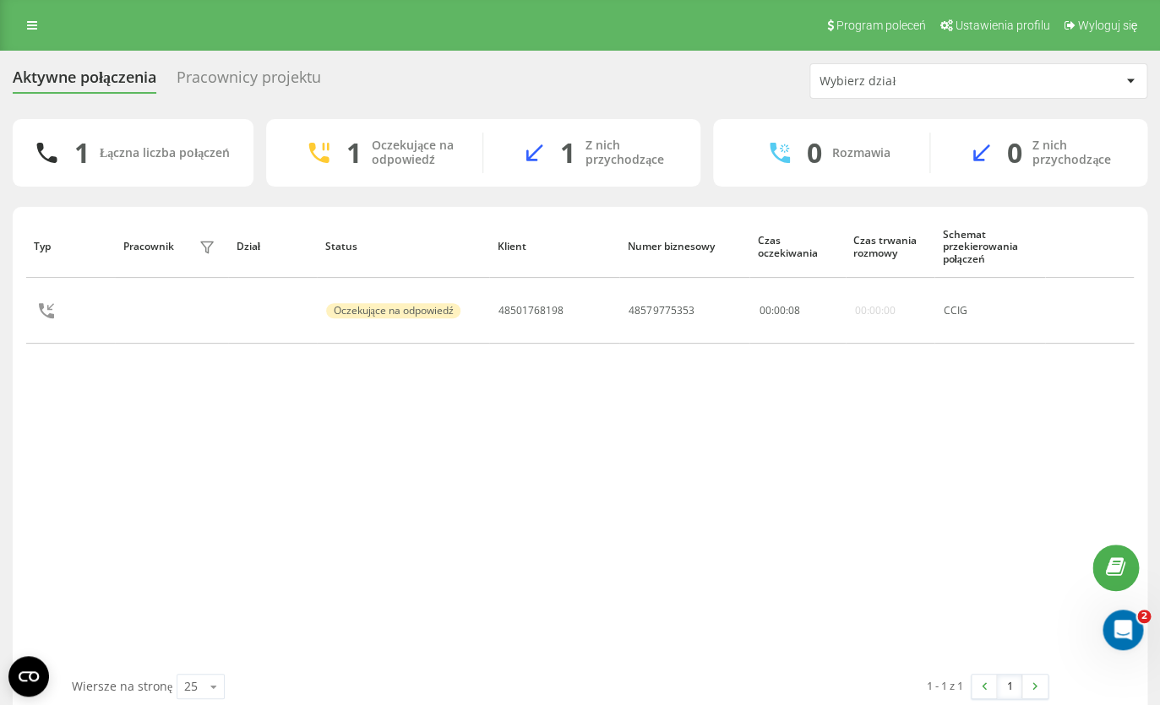
click at [613, 509] on div "Typ Pracownik filtra Dział Status Klient Numer biznesowy Czas oczekiwania Czas …" at bounding box center [579, 444] width 1107 height 459
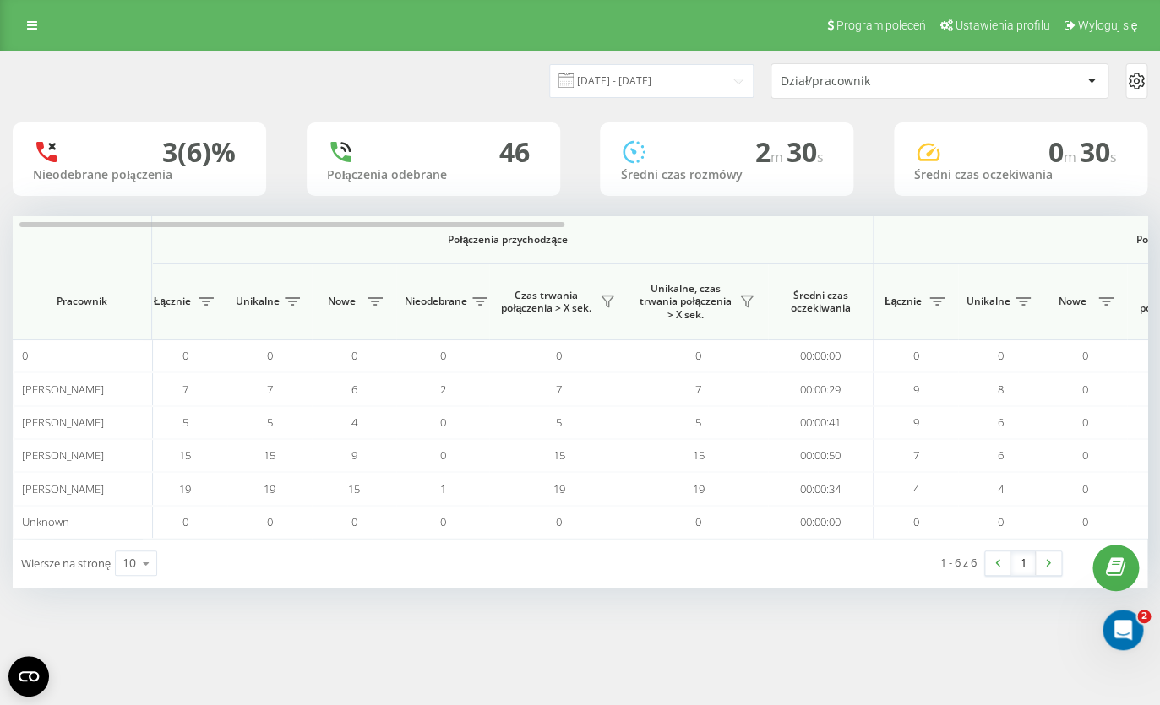
scroll to position [0, 11]
